Goal: Task Accomplishment & Management: Manage account settings

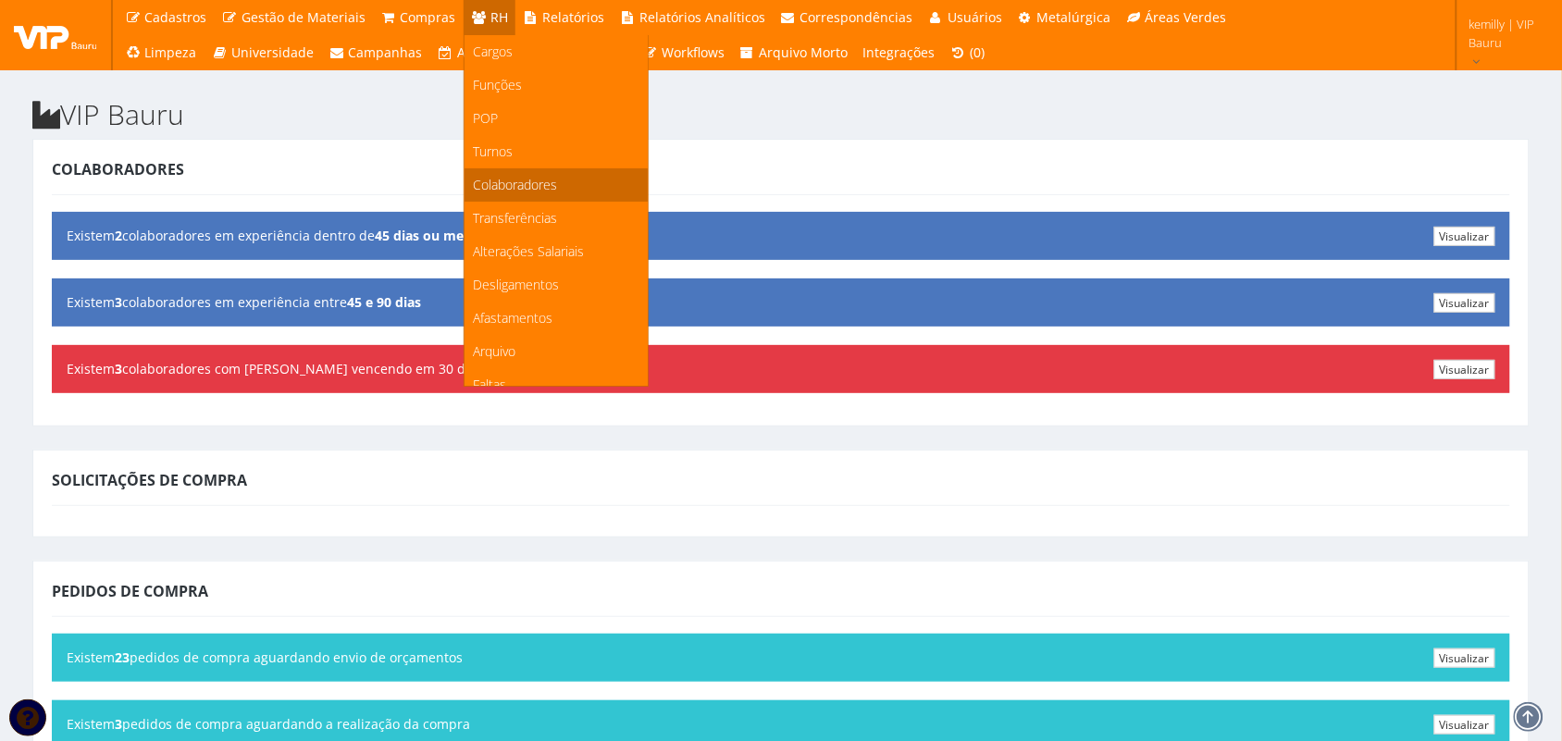
click at [474, 181] on span "Colaboradores" at bounding box center [516, 185] width 84 height 18
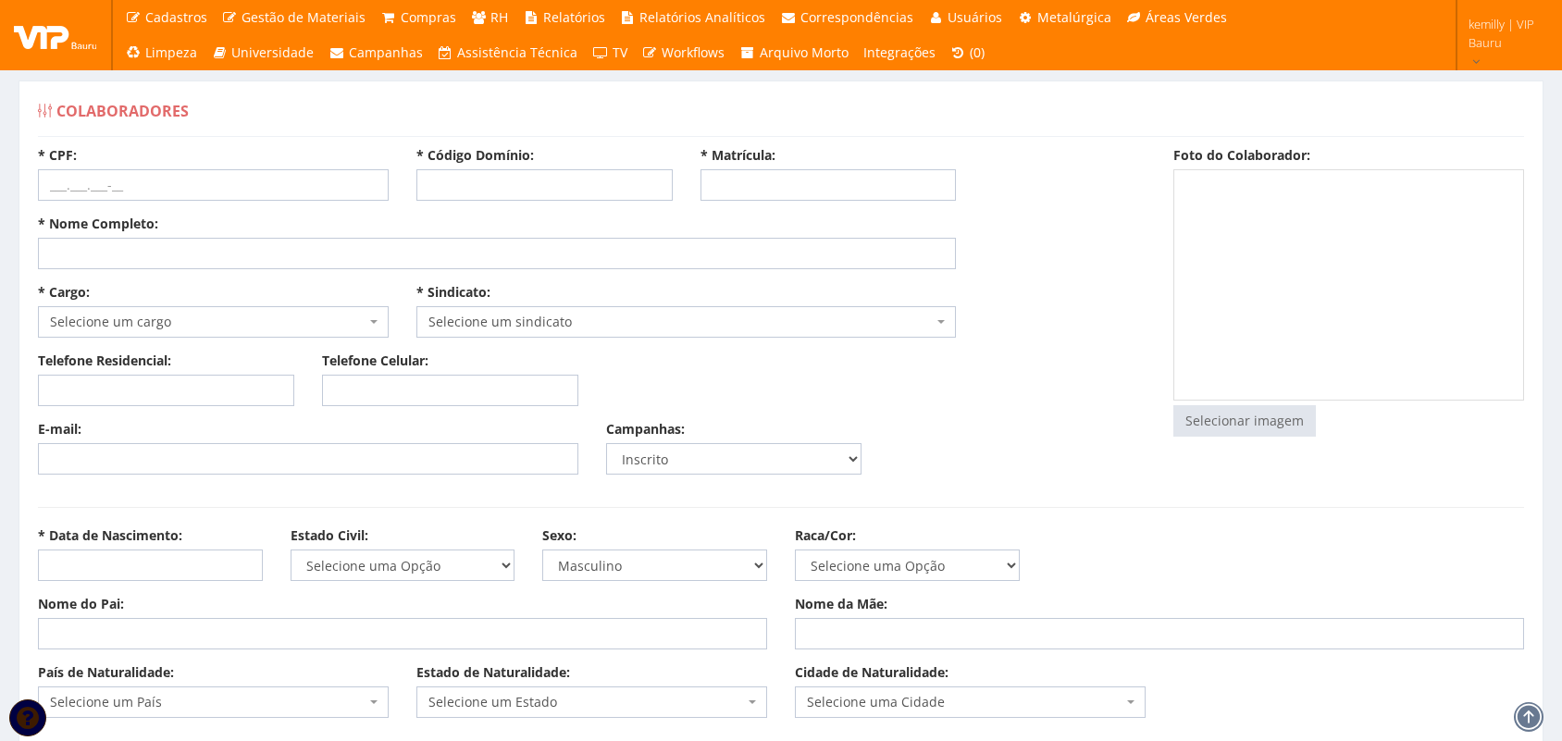
select select
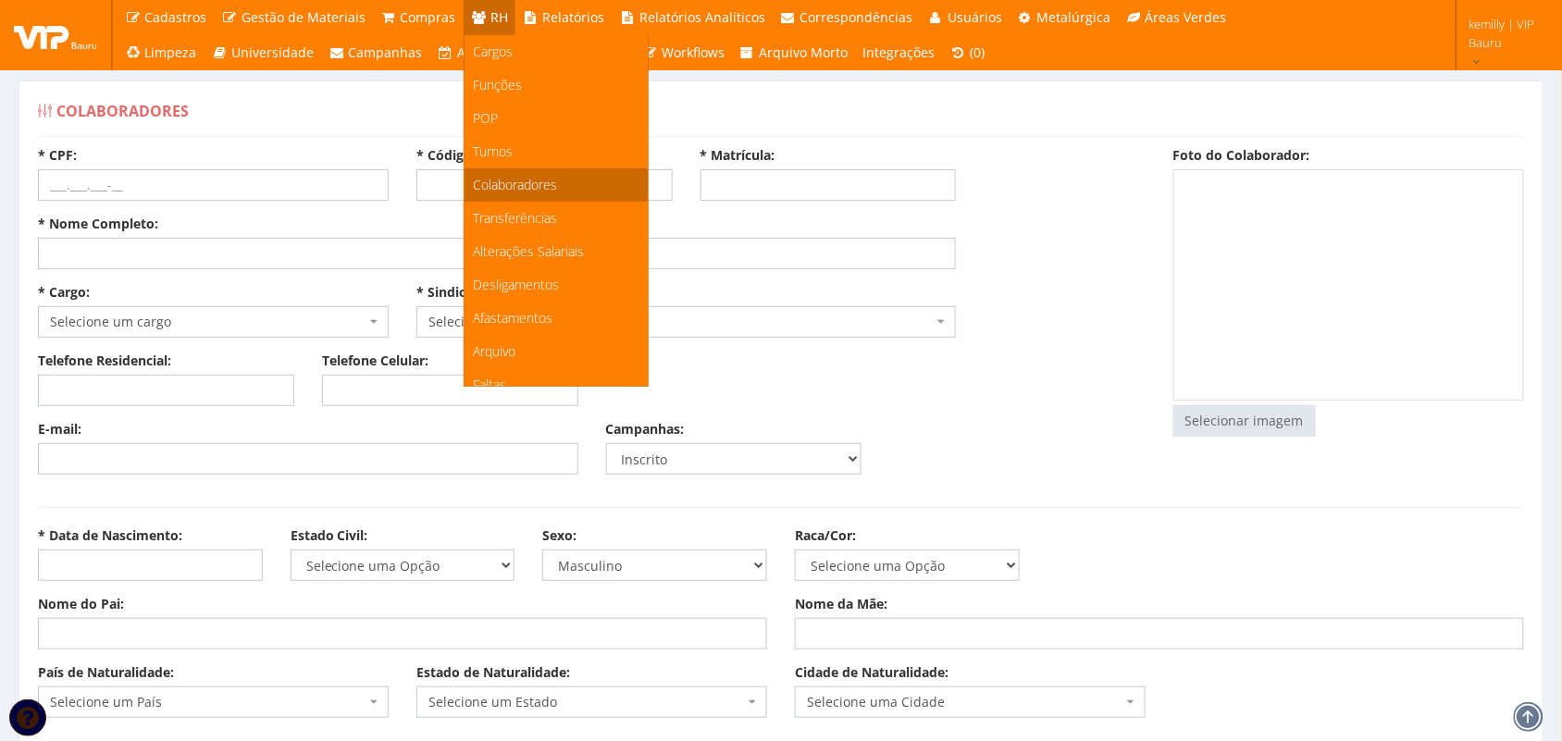
click at [523, 186] on span "Colaboradores" at bounding box center [516, 185] width 84 height 18
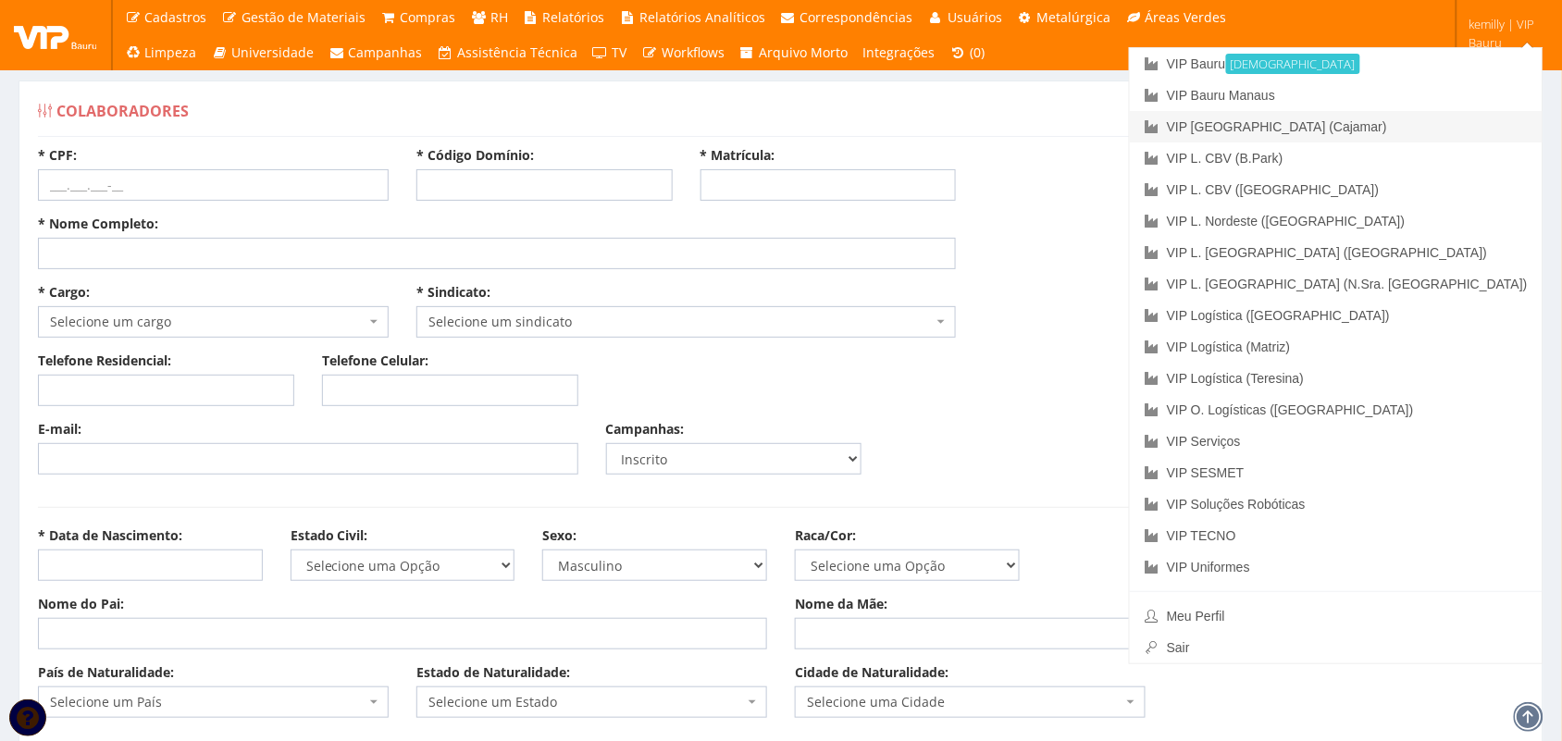
click at [1390, 127] on link "VIP [GEOGRAPHIC_DATA] (Cajamar)" at bounding box center [1336, 126] width 413 height 31
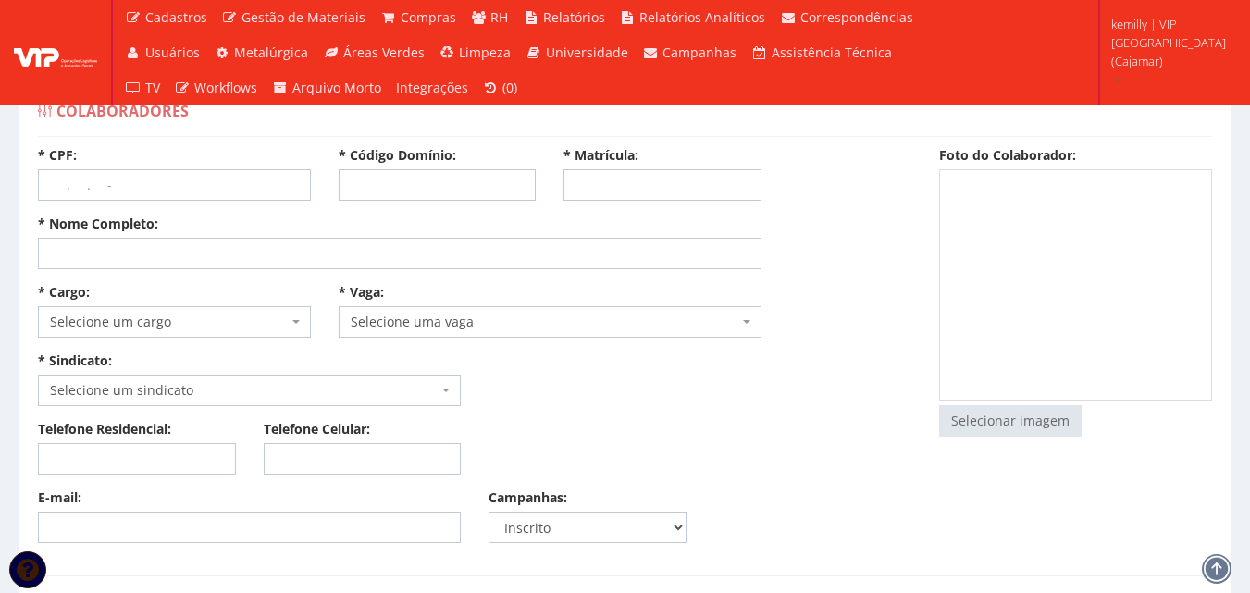
select select
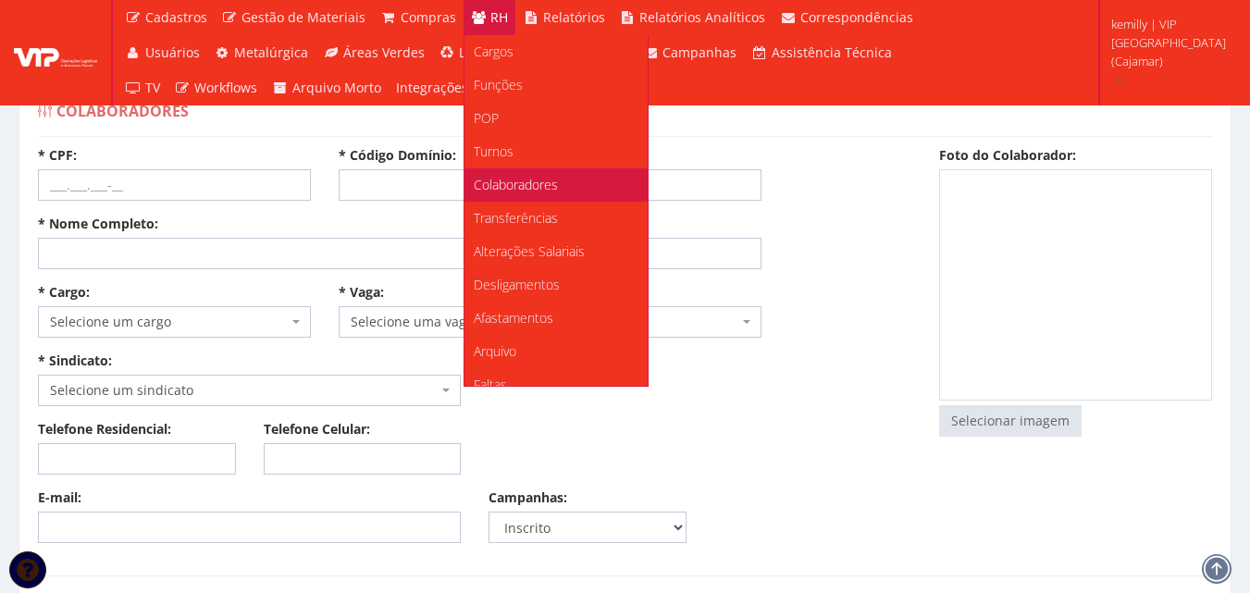
click at [521, 189] on span "Colaboradores" at bounding box center [516, 185] width 84 height 18
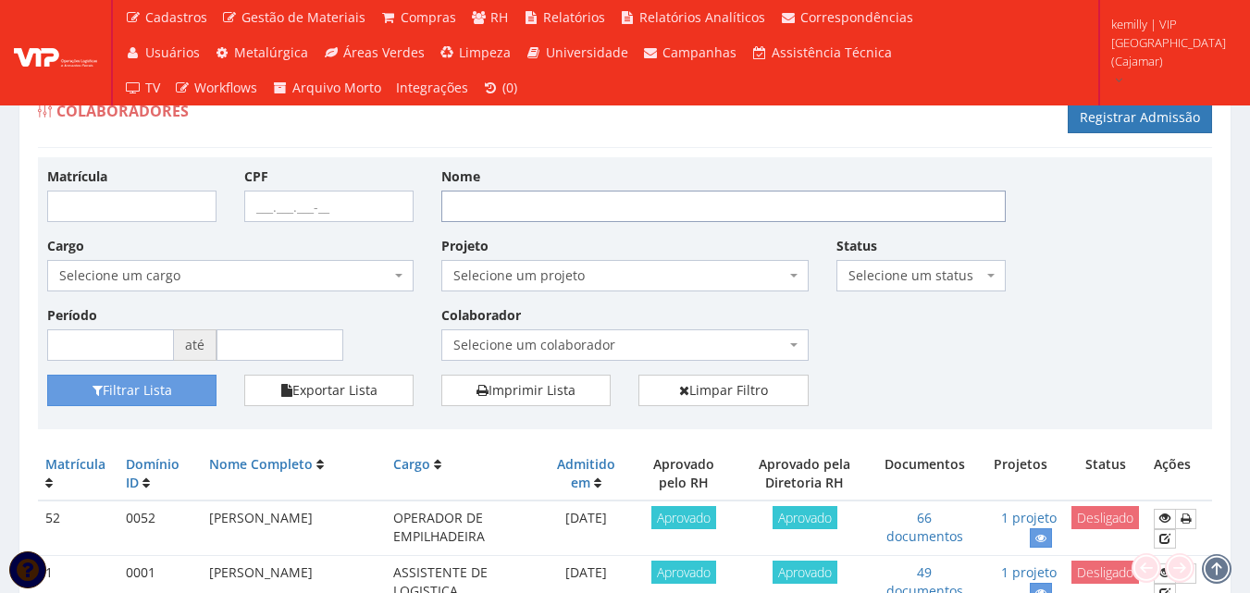
click at [576, 206] on input "Nome" at bounding box center [723, 206] width 564 height 31
type input "JAQUELINE"
click at [164, 392] on button "Filtrar Lista" at bounding box center [131, 390] width 169 height 31
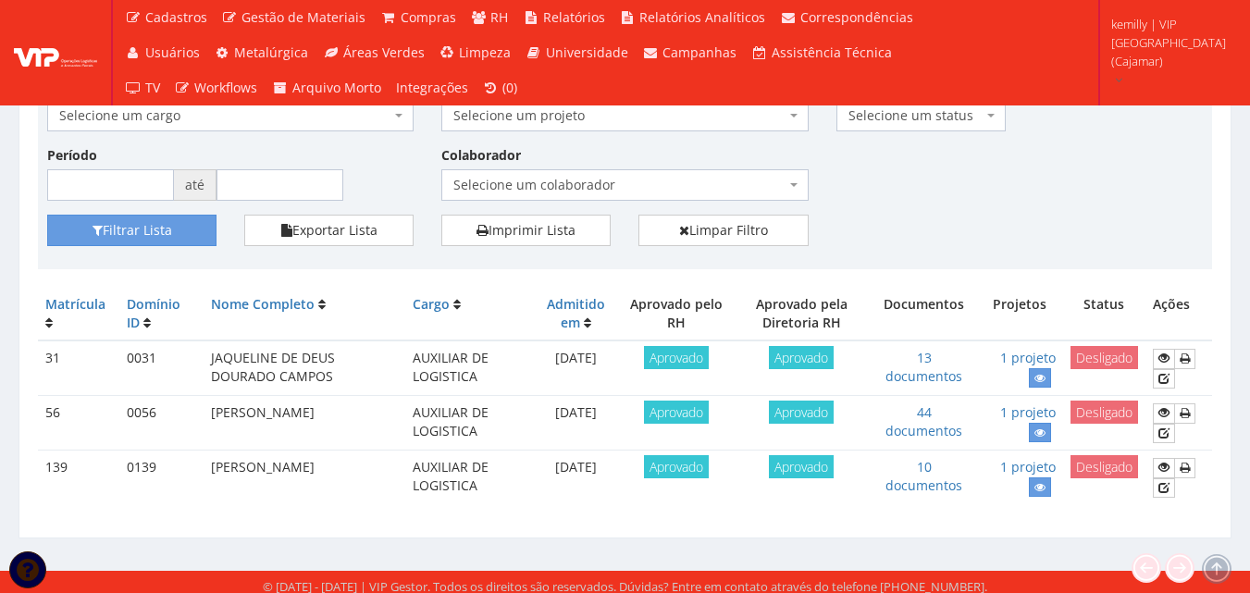
scroll to position [168, 0]
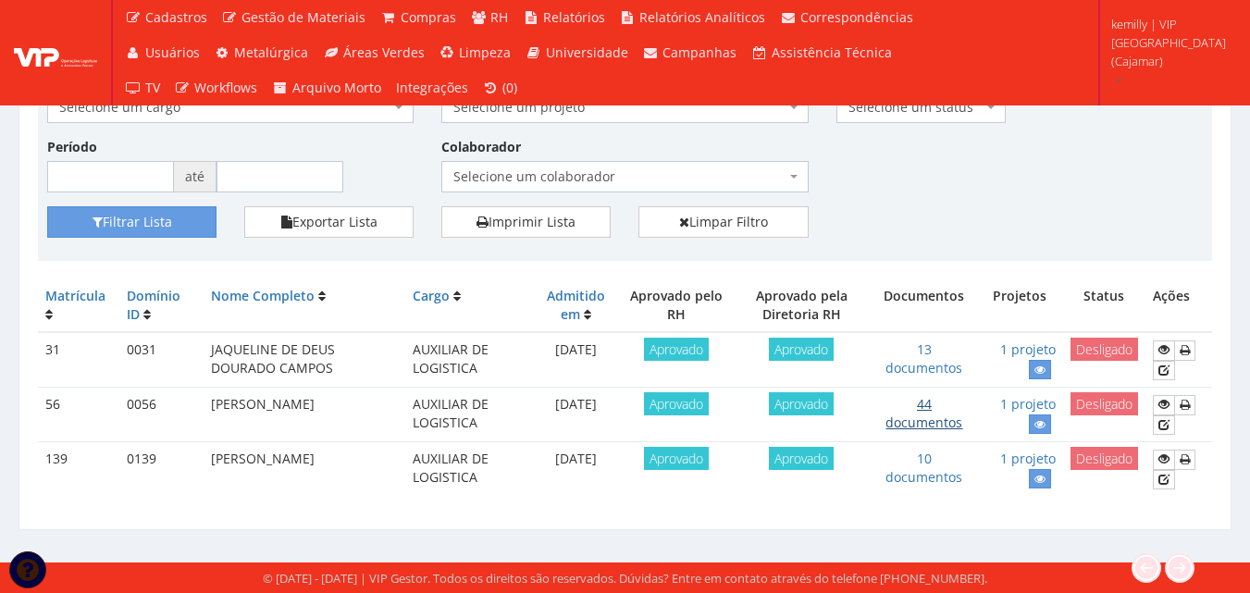
click at [929, 418] on link "44 documentos" at bounding box center [924, 413] width 77 height 36
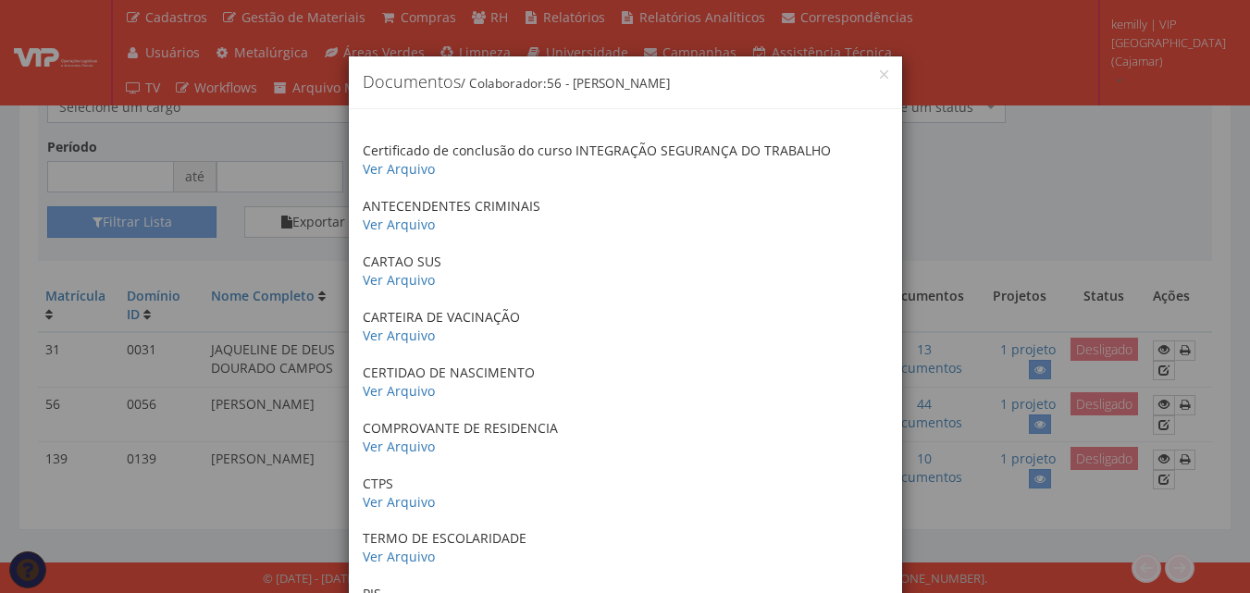
scroll to position [2092, 0]
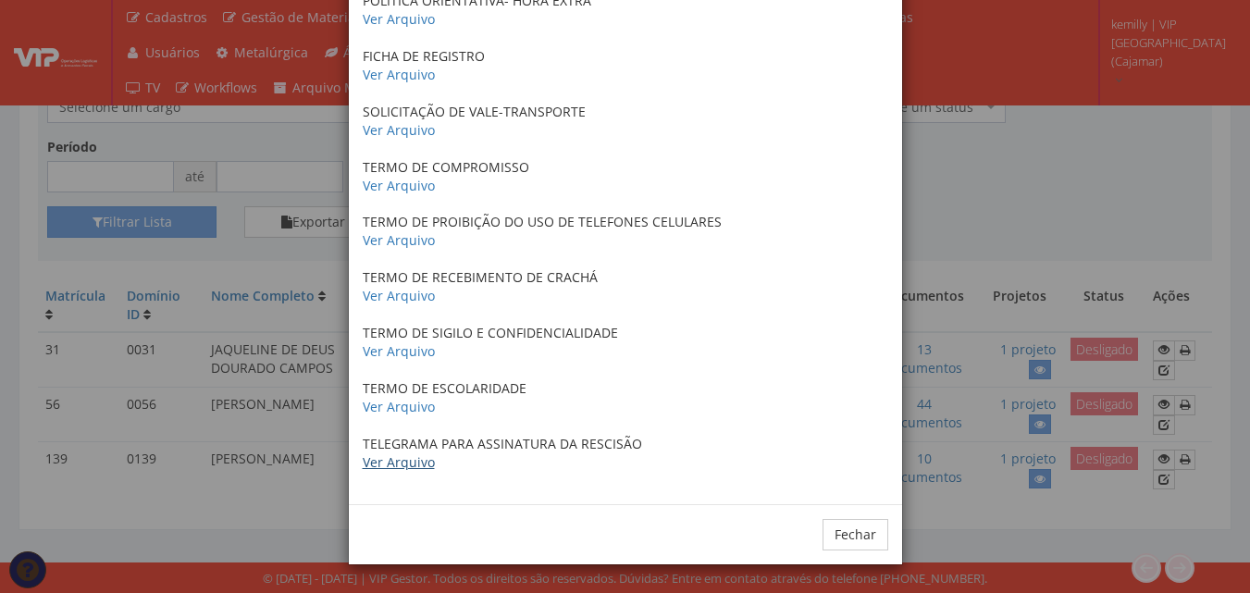
click at [403, 465] on link "Ver Arquivo" at bounding box center [399, 462] width 72 height 18
click at [973, 185] on div "× Documentos / Colaborador: 56 - JAQUELINE PEREIRA GONCALVES Certificado de con…" at bounding box center [625, 296] width 1250 height 593
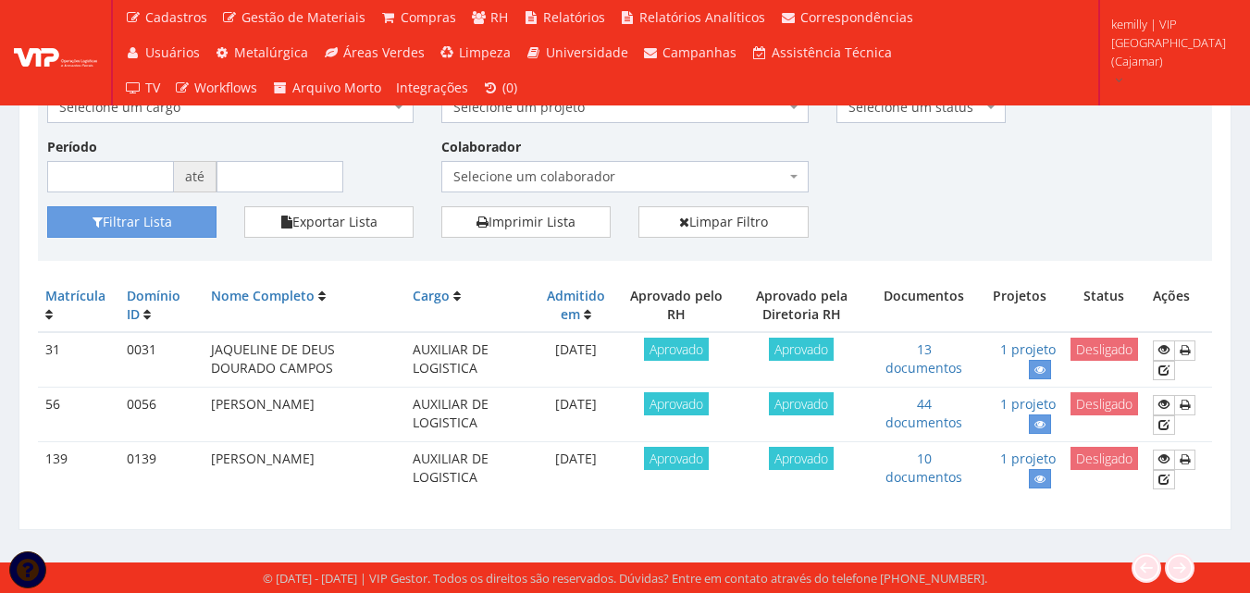
drag, startPoint x: 617, startPoint y: 501, endPoint x: 614, endPoint y: 481, distance: 19.8
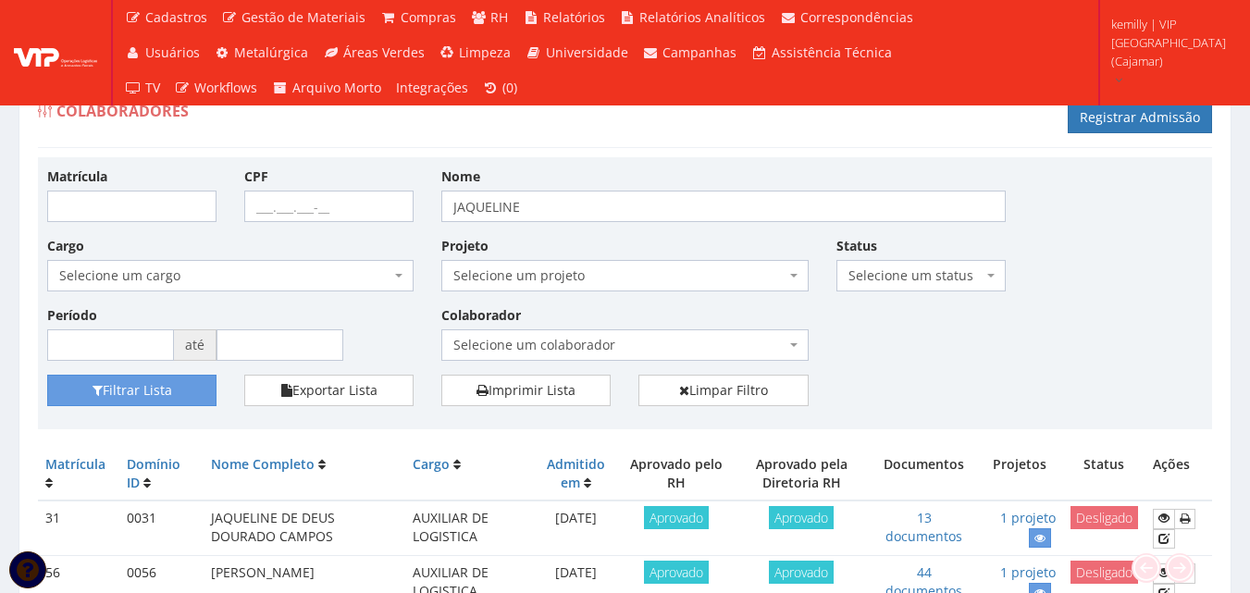
scroll to position [168, 0]
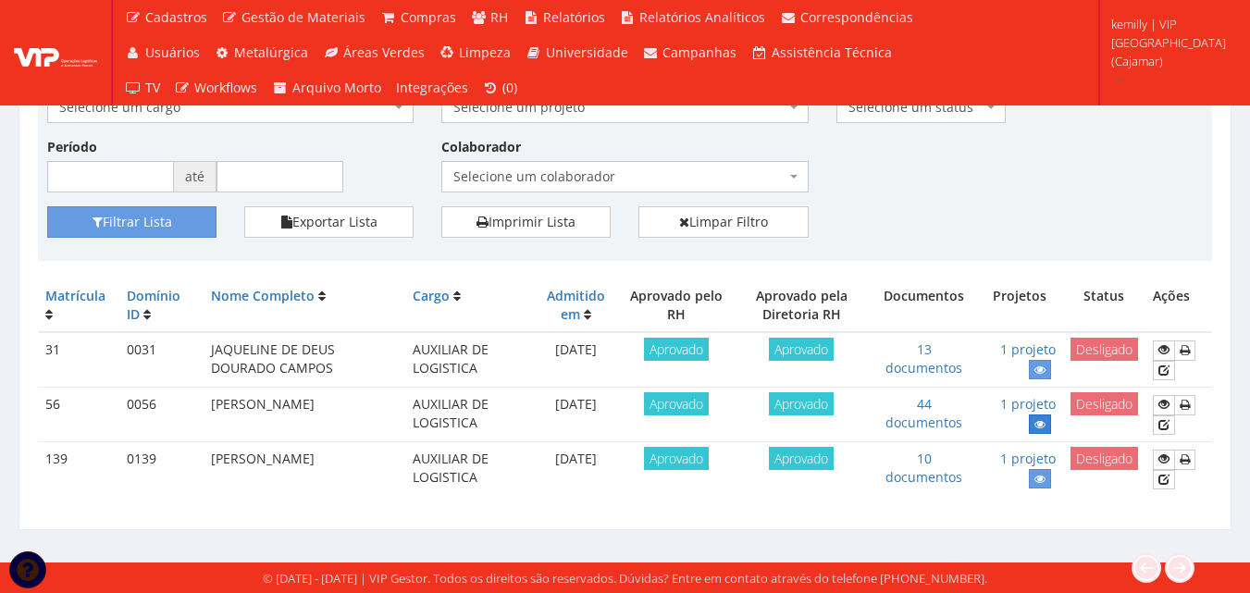
click at [1030, 431] on link at bounding box center [1040, 424] width 22 height 19
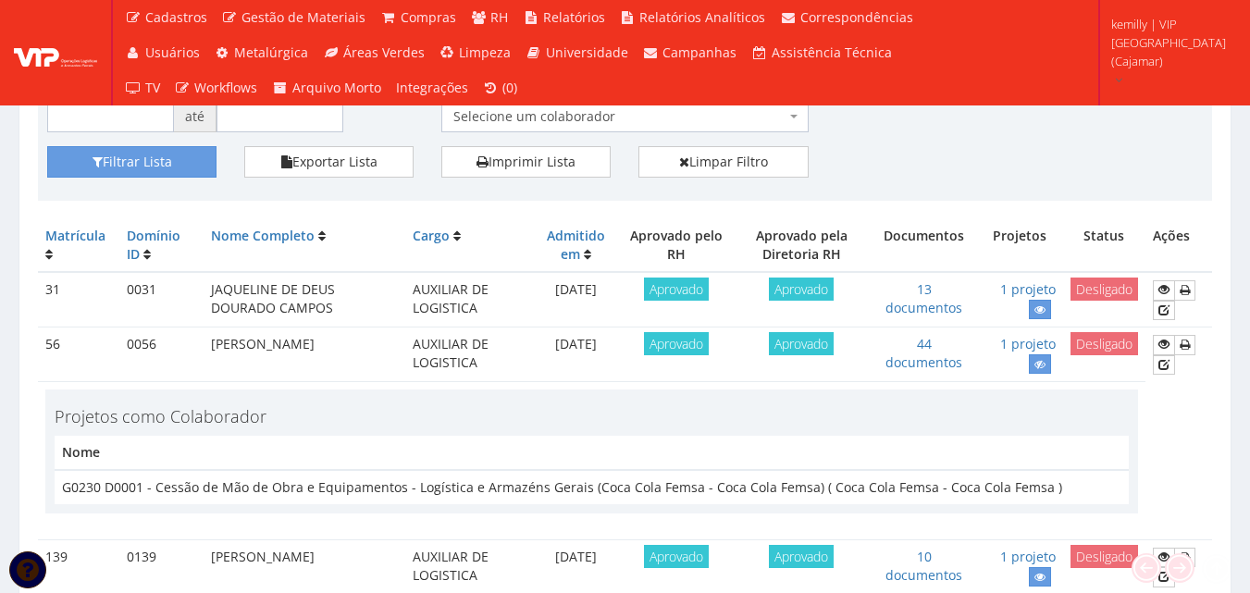
scroll to position [327, 0]
